Goal: Task Accomplishment & Management: Use online tool/utility

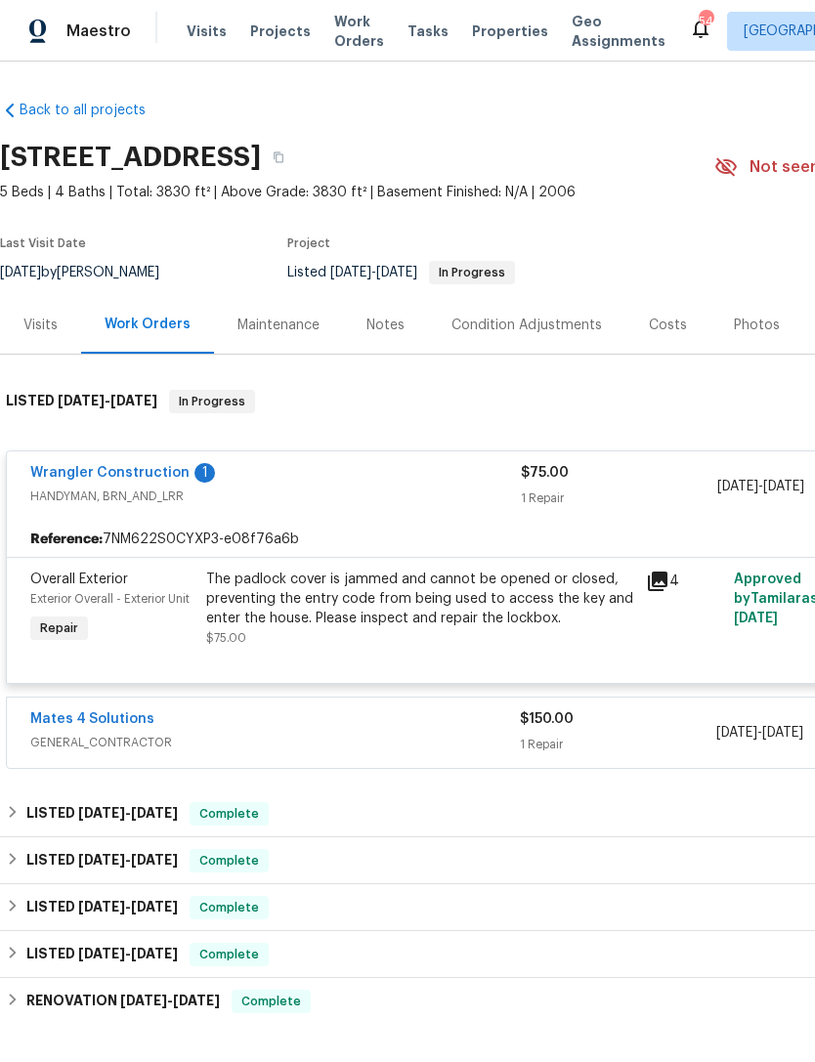
click at [272, 31] on span "Projects" at bounding box center [280, 31] width 61 height 20
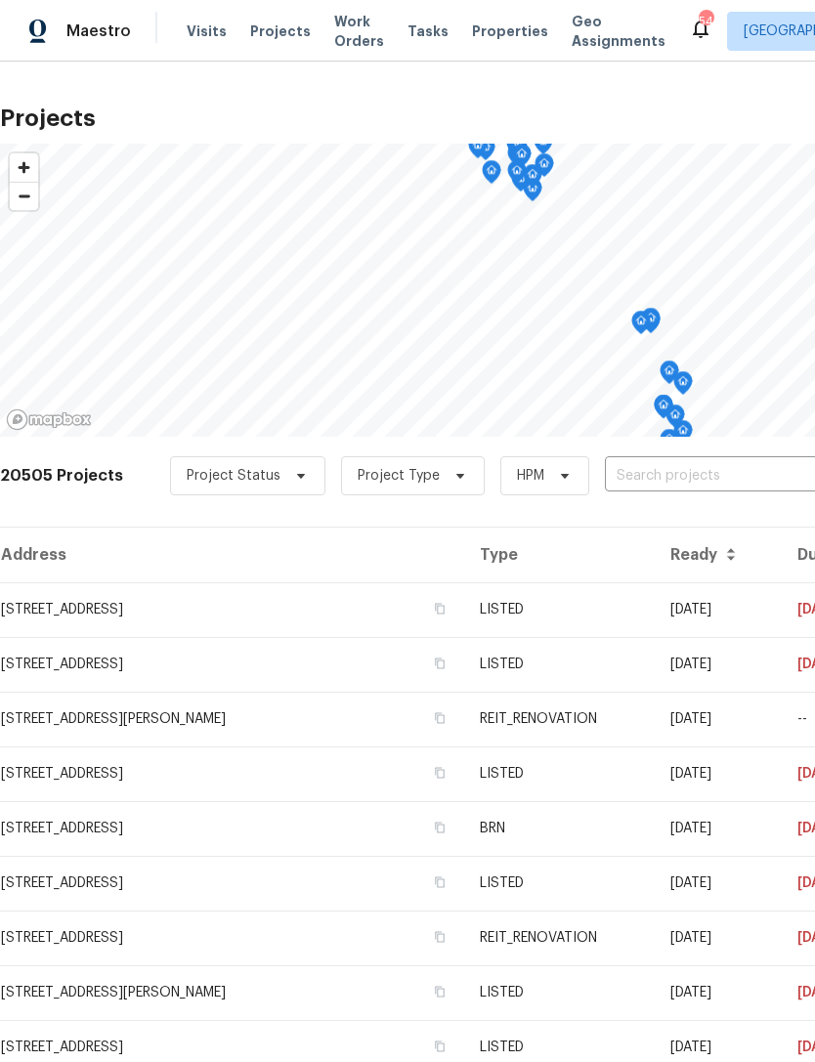
click at [691, 475] on input "text" at bounding box center [717, 476] width 224 height 30
type input "2209 se"
click at [655, 520] on li "[STREET_ADDRESS]" at bounding box center [667, 520] width 284 height 32
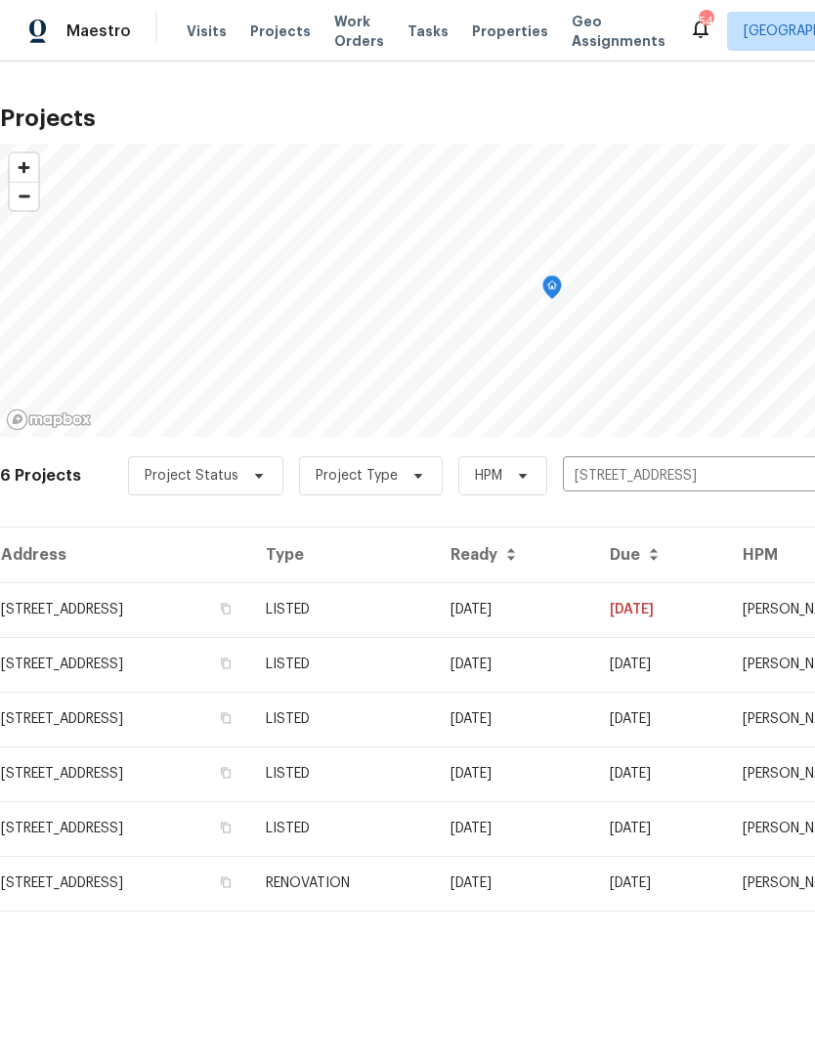
click at [594, 603] on td "[DATE]" at bounding box center [514, 609] width 159 height 55
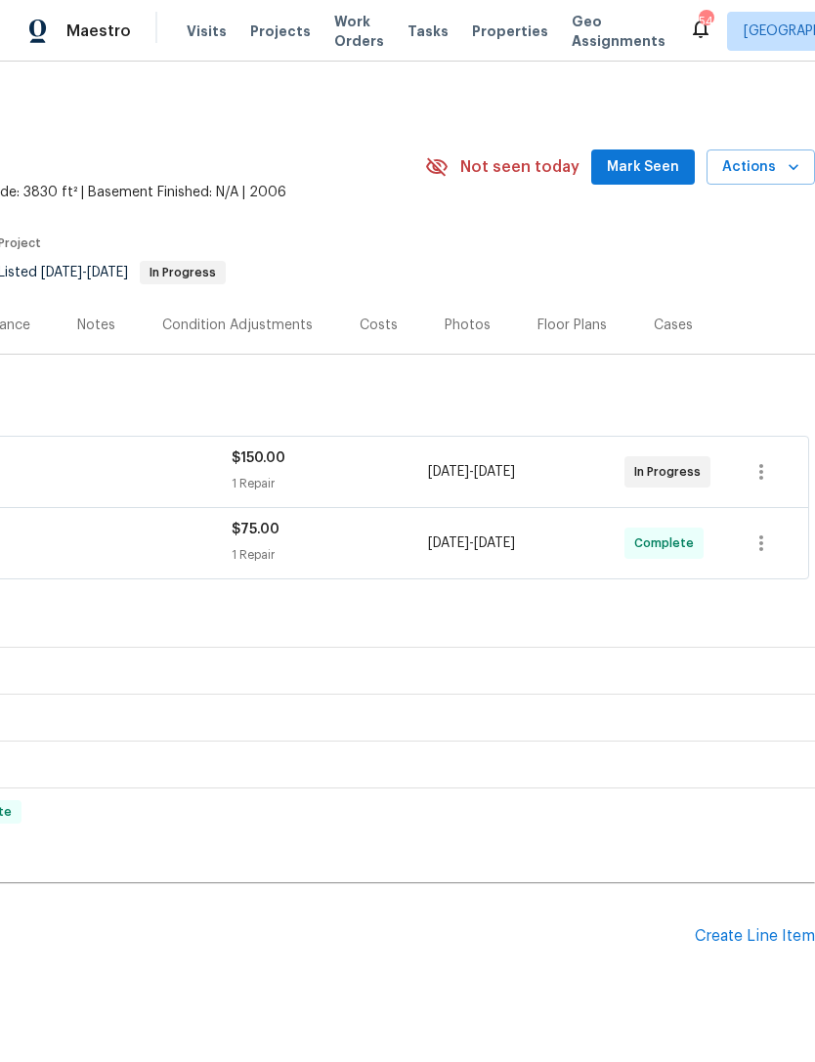
scroll to position [0, 289]
click at [367, 466] on div "$150.00" at bounding box center [330, 458] width 196 height 20
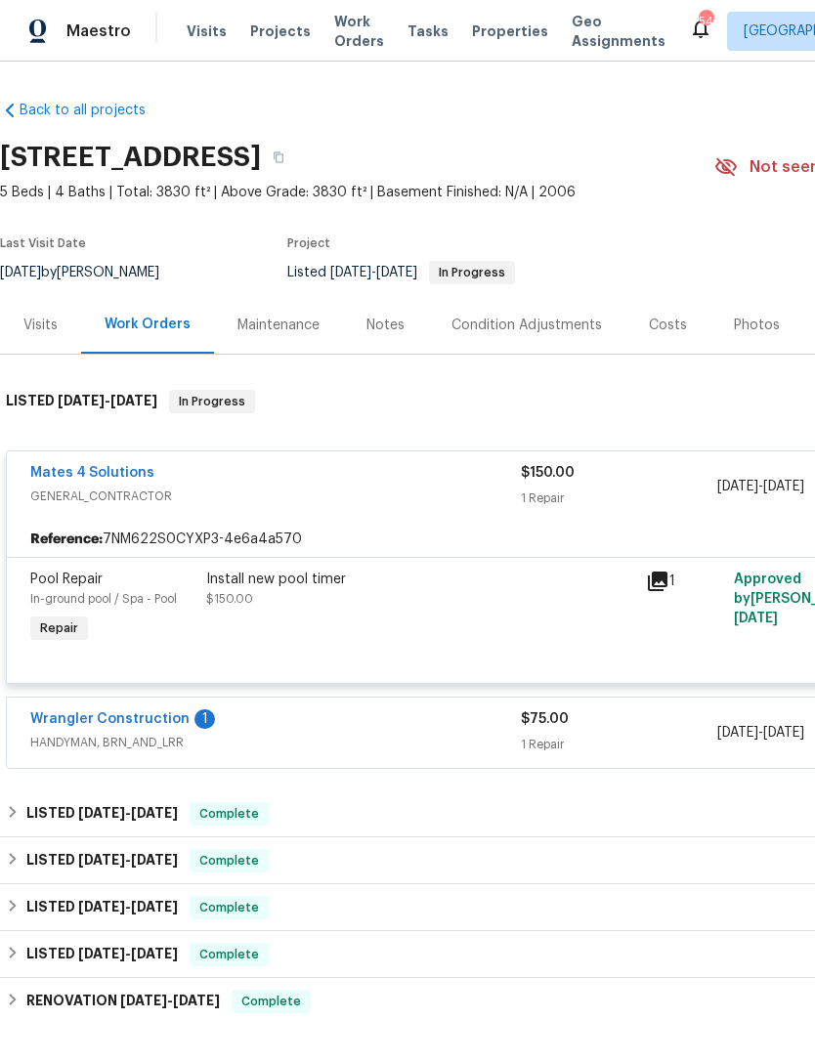
scroll to position [0, 0]
click at [376, 505] on span "GENERAL_CONTRACTOR" at bounding box center [275, 497] width 490 height 20
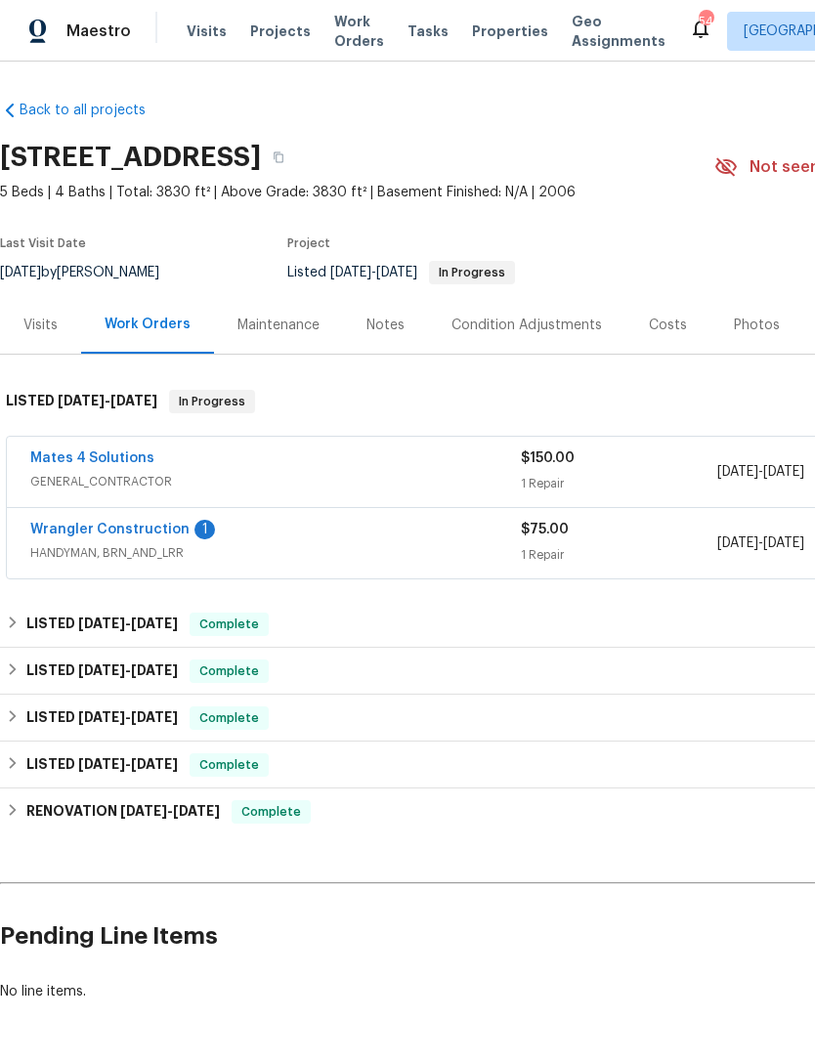
click at [386, 473] on span "GENERAL_CONTRACTOR" at bounding box center [275, 482] width 490 height 20
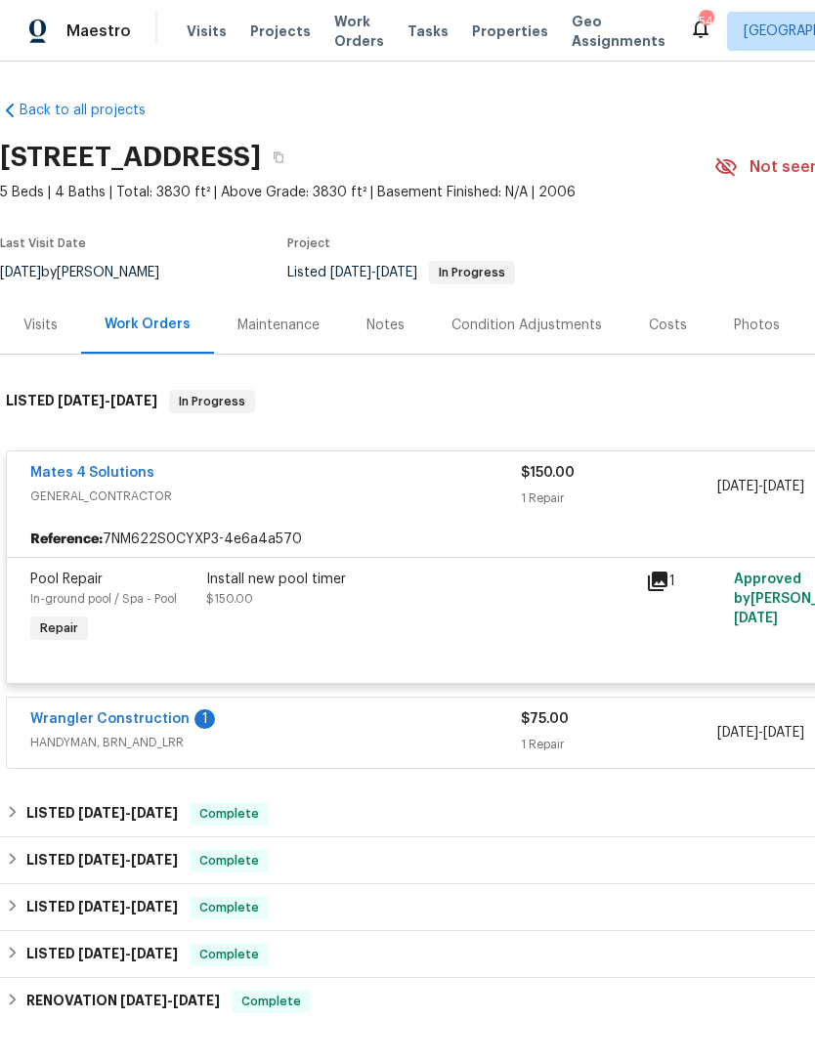
click at [352, 606] on div "Install new pool timer $150.00" at bounding box center [420, 589] width 428 height 39
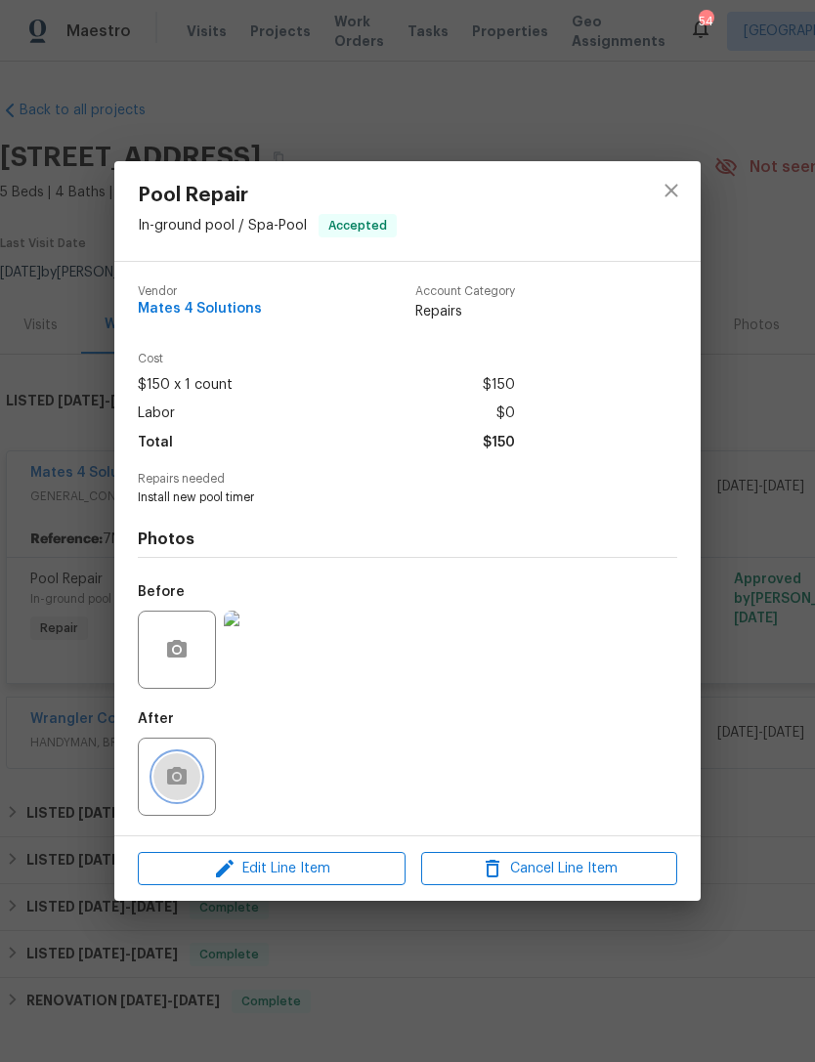
click at [177, 764] on button "button" at bounding box center [176, 776] width 47 height 47
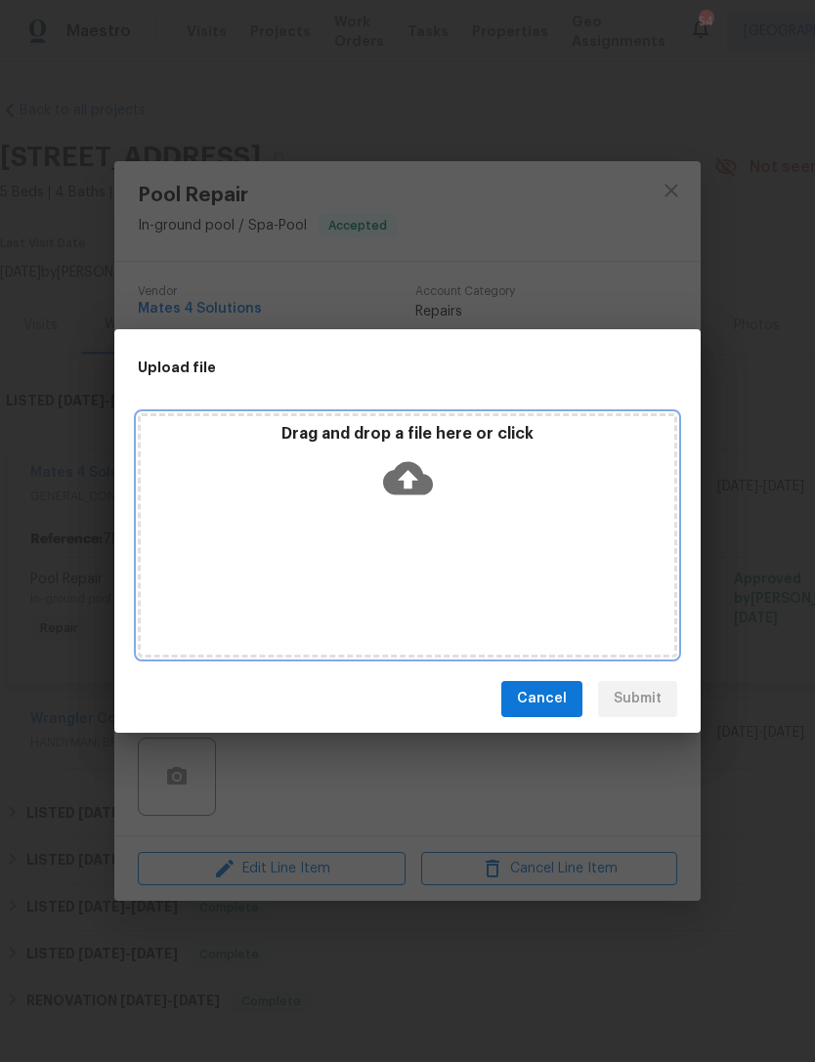
click at [400, 478] on icon at bounding box center [408, 477] width 50 height 33
click at [476, 488] on div "Drag and drop a file here or click" at bounding box center [407, 466] width 533 height 84
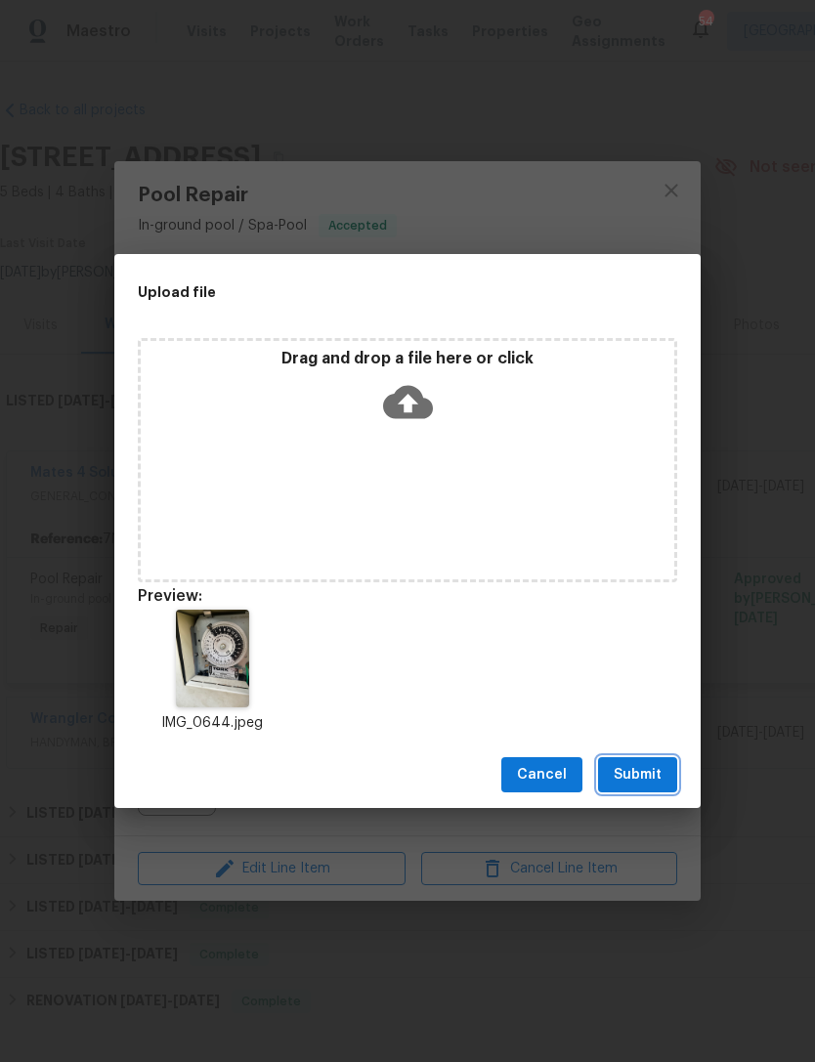
click at [655, 766] on span "Submit" at bounding box center [638, 775] width 48 height 24
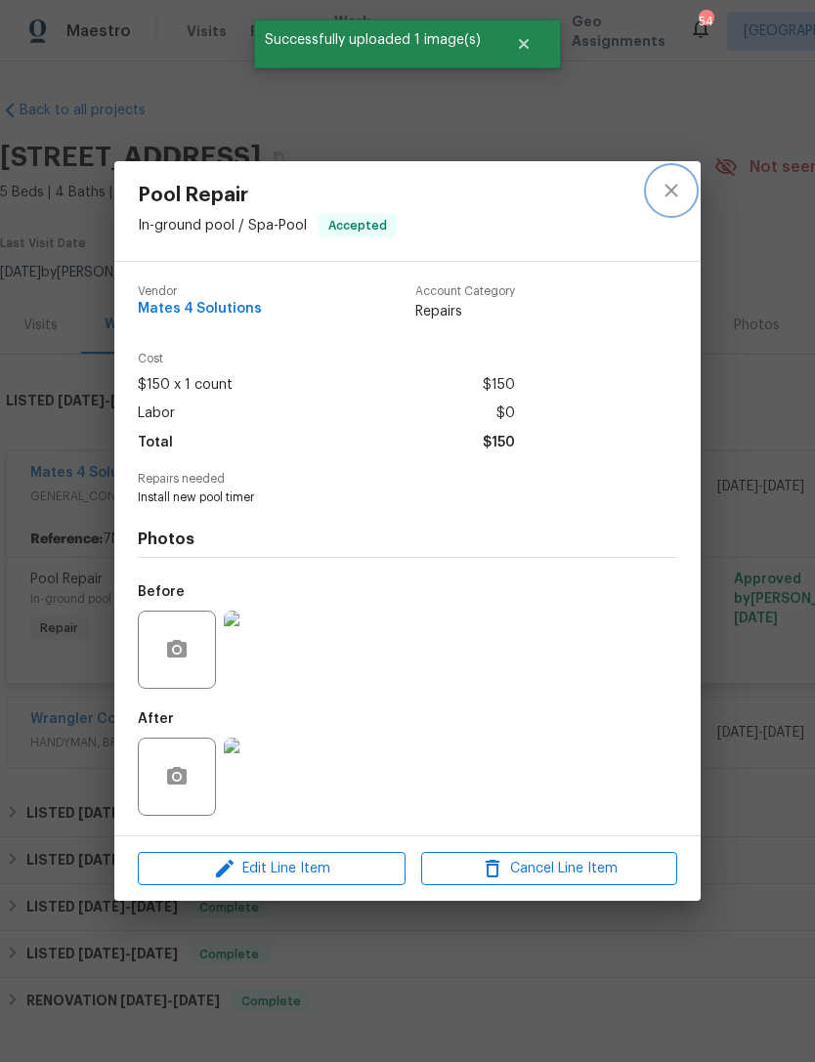
click at [661, 179] on icon "close" at bounding box center [670, 190] width 23 height 23
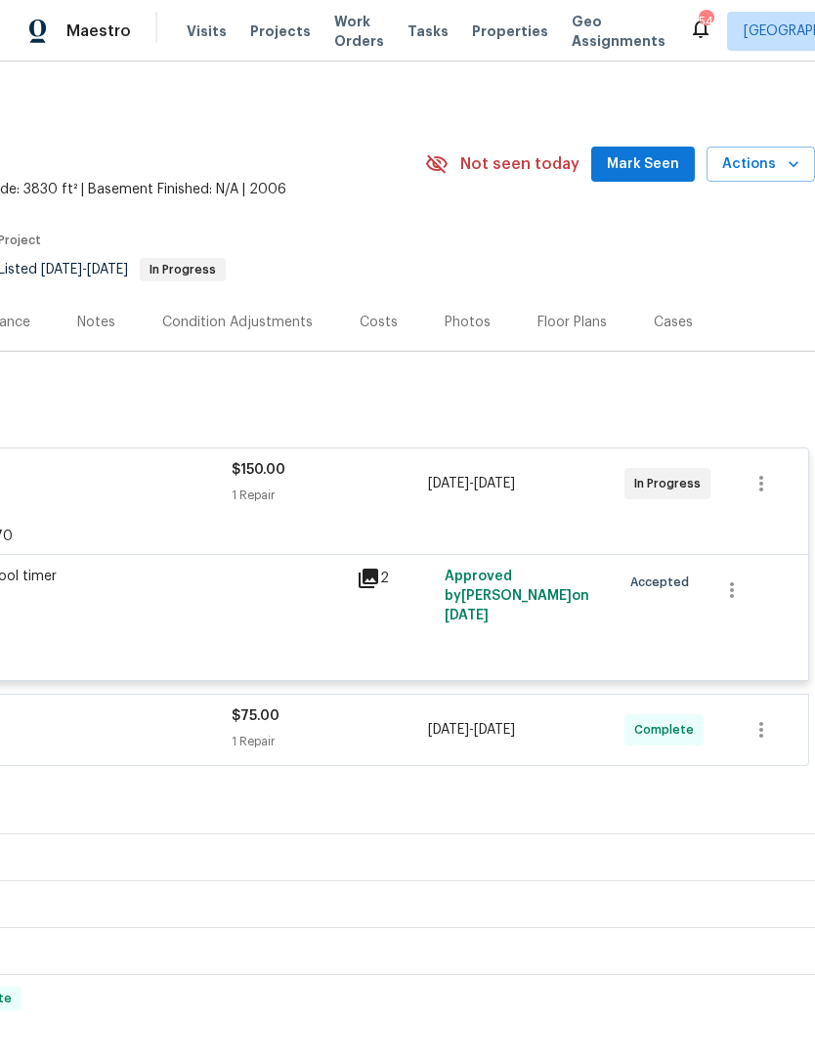
scroll to position [3, 289]
